Goal: Information Seeking & Learning: Learn about a topic

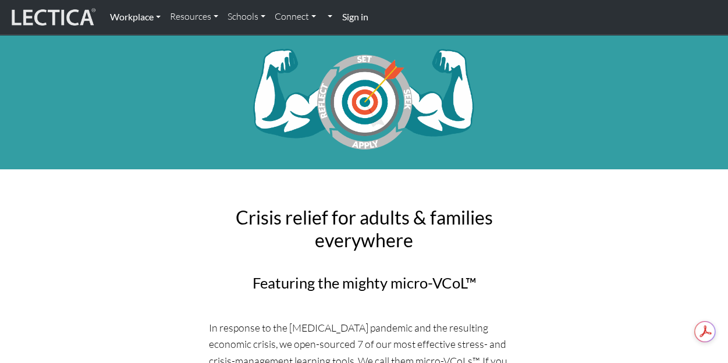
click at [140, 13] on link "Workplace" at bounding box center [135, 17] width 60 height 24
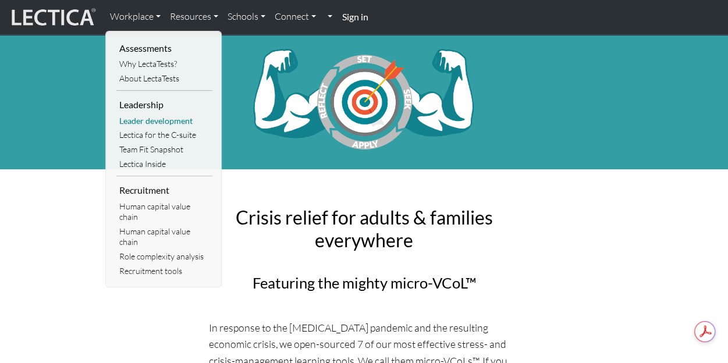
click at [141, 117] on link "Leader development" at bounding box center [164, 121] width 96 height 15
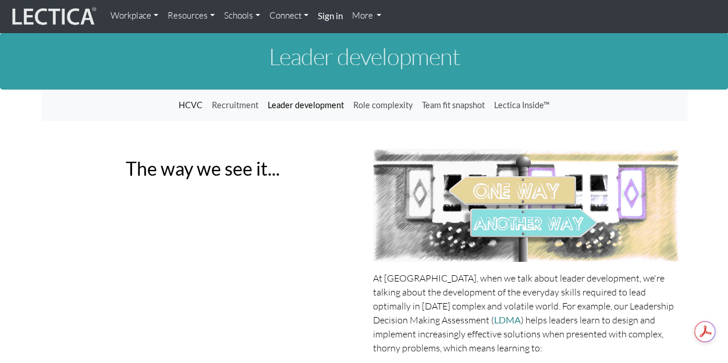
click at [309, 103] on link "Leader development" at bounding box center [306, 105] width 86 height 22
click at [151, 12] on link "Workplace" at bounding box center [134, 16] width 57 height 23
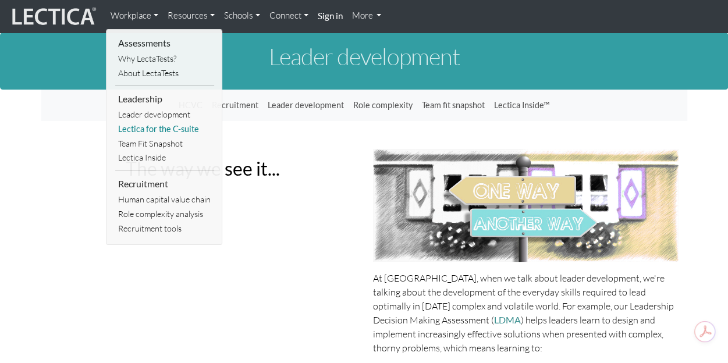
click at [169, 123] on link "Lectica for the C-suite" at bounding box center [164, 129] width 99 height 15
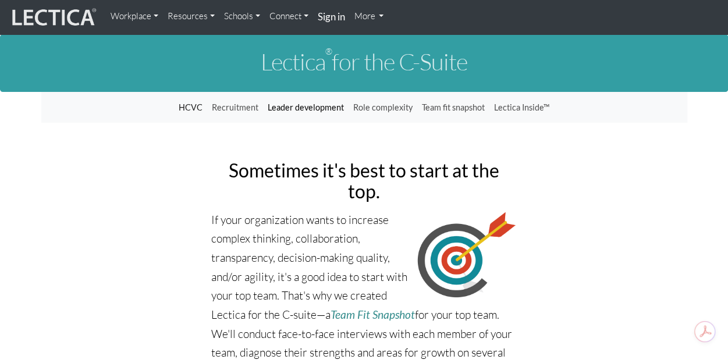
click at [312, 106] on link "Leader development" at bounding box center [306, 108] width 86 height 22
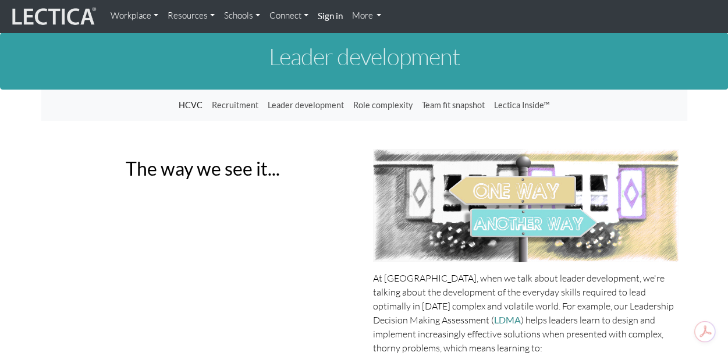
click at [201, 19] on link "Resources" at bounding box center [191, 16] width 56 height 23
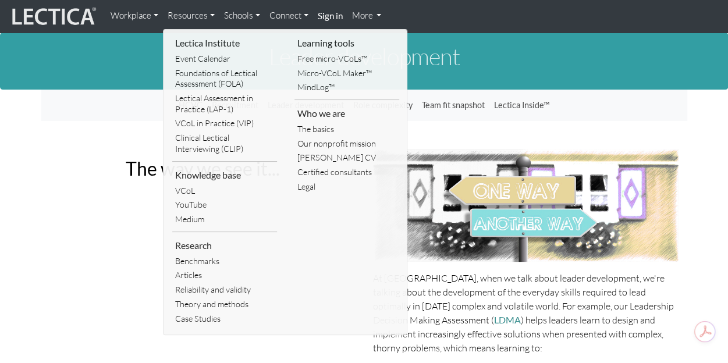
click at [144, 12] on link "Workplace" at bounding box center [134, 16] width 57 height 23
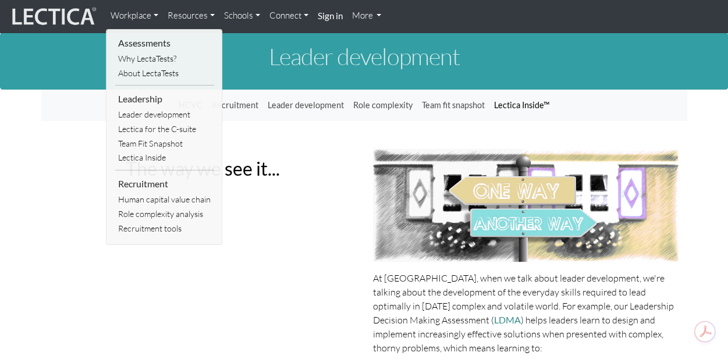
click at [521, 105] on link "Lectica Inside™" at bounding box center [521, 105] width 65 height 22
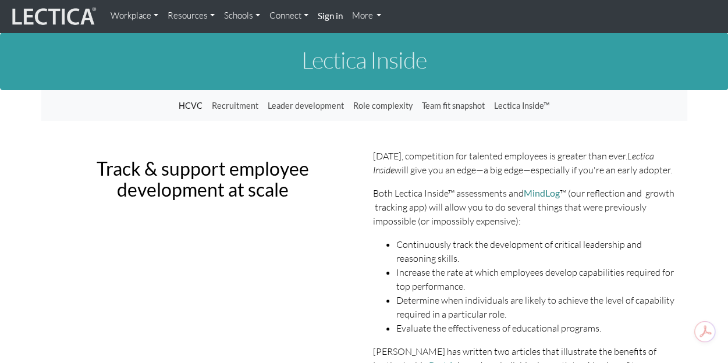
click at [142, 19] on link "Workplace" at bounding box center [134, 16] width 57 height 23
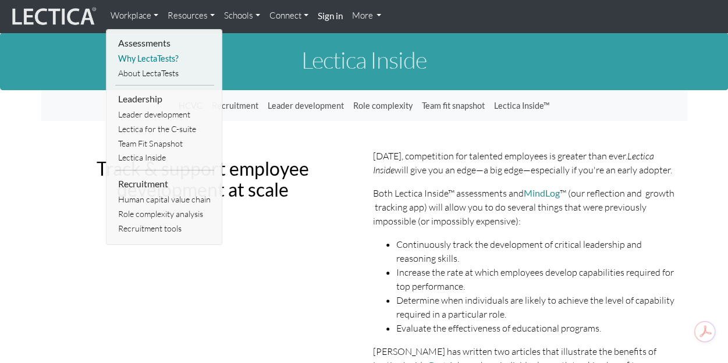
click at [171, 56] on link "Why LectaTests?" at bounding box center [164, 59] width 99 height 15
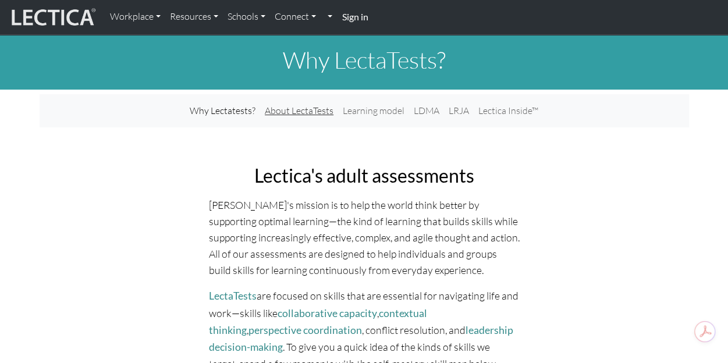
click at [307, 106] on link "About LectaTests" at bounding box center [299, 111] width 78 height 24
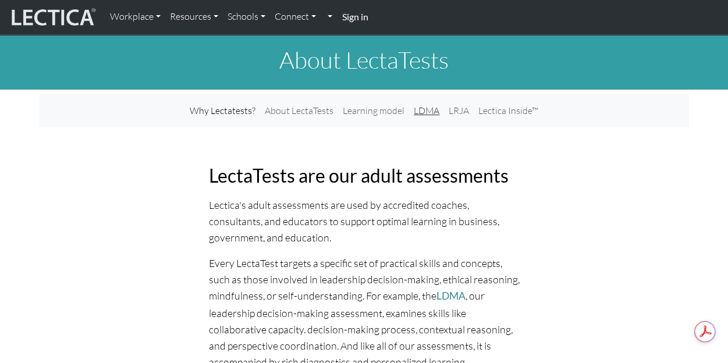
click at [425, 107] on link "LDMA" at bounding box center [426, 111] width 35 height 24
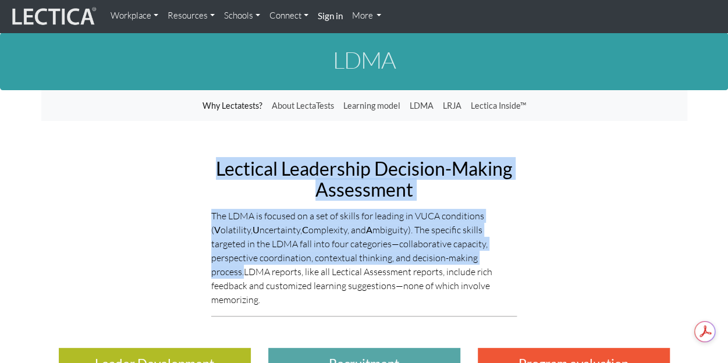
drag, startPoint x: 215, startPoint y: 170, endPoint x: 243, endPoint y: 277, distance: 110.5
click at [243, 277] on div "Lectical Leadership Decision-Making Assessment The LDMA is focused on a set of …" at bounding box center [363, 237] width 323 height 176
copy div "Lectical Leadership Decision-Making Assessment The LDMA is focused on a set of …"
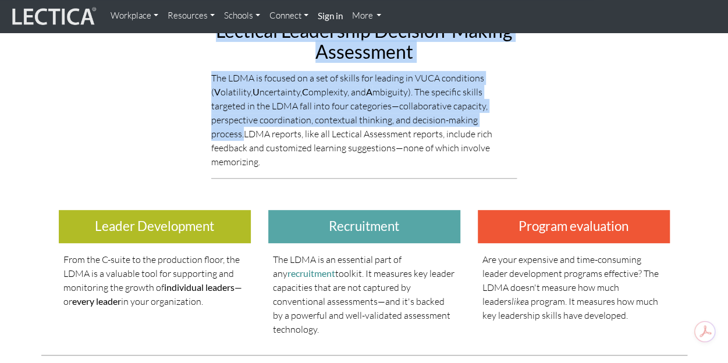
scroll to position [138, 0]
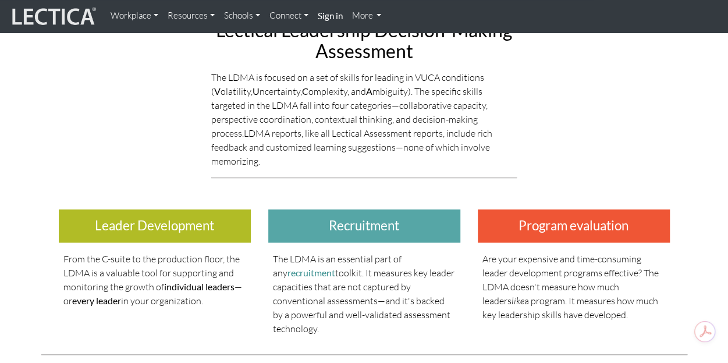
drag, startPoint x: 190, startPoint y: 227, endPoint x: 209, endPoint y: 163, distance: 66.8
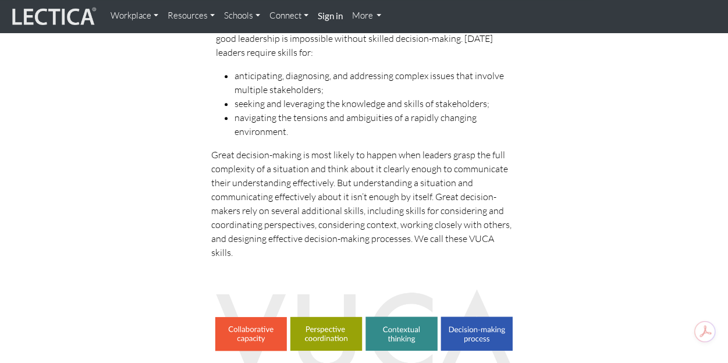
scroll to position [476, 0]
